Goal: Task Accomplishment & Management: Use online tool/utility

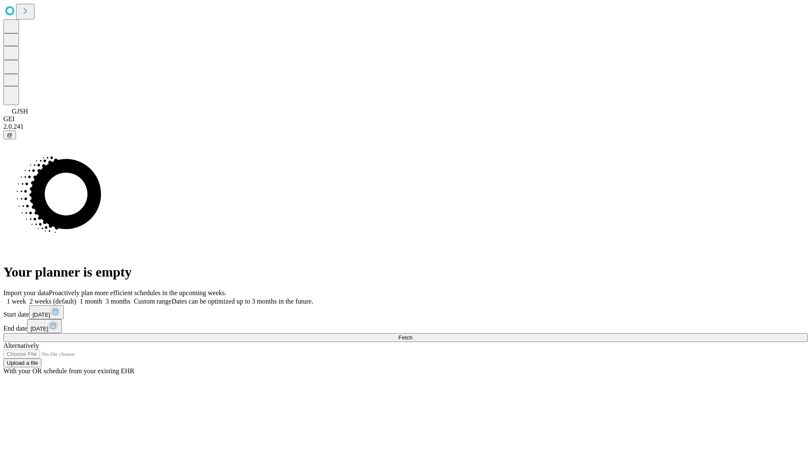
click at [412, 335] on span "Fetch" at bounding box center [405, 338] width 14 height 6
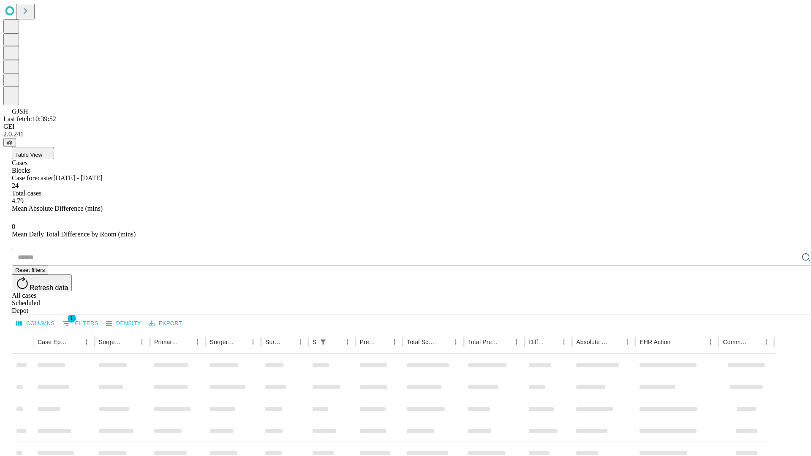
click at [789, 307] on div "Depot" at bounding box center [414, 311] width 804 height 8
